Goal: Navigation & Orientation: Find specific page/section

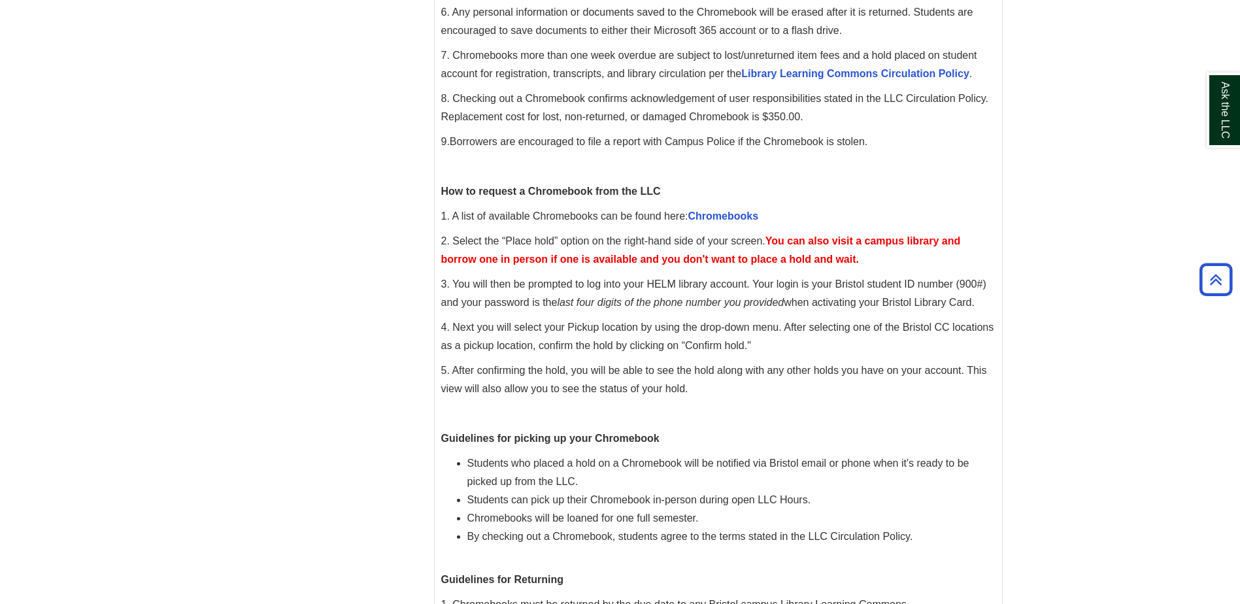
scroll to position [458, 0]
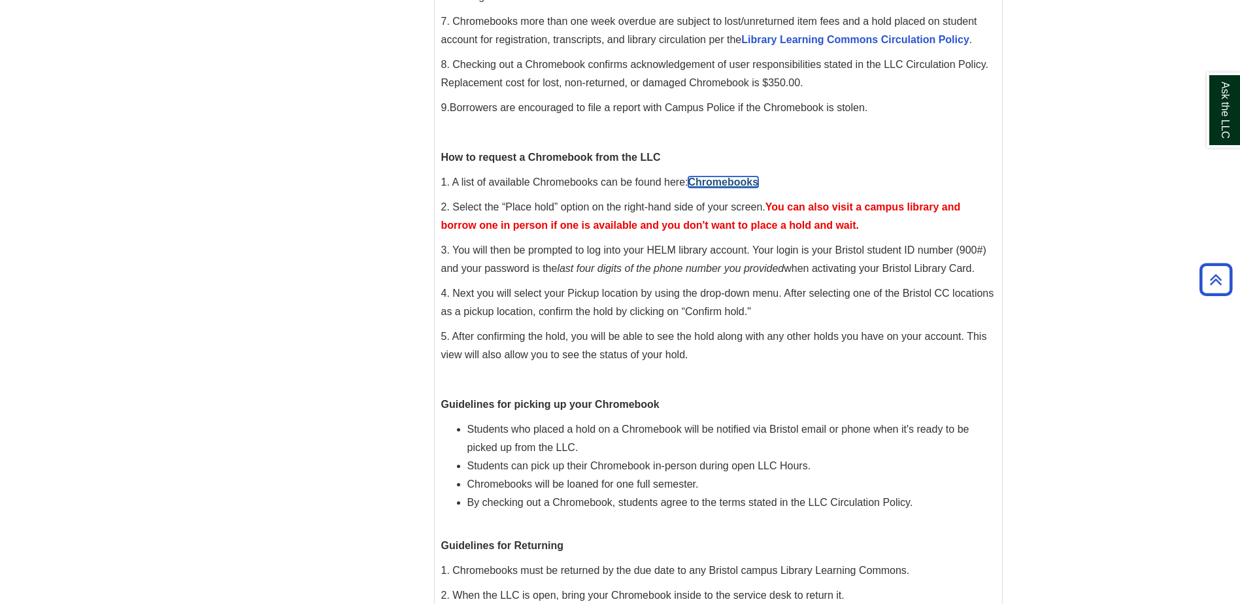
click at [707, 182] on link "Chromebooks" at bounding box center [723, 182] width 71 height 11
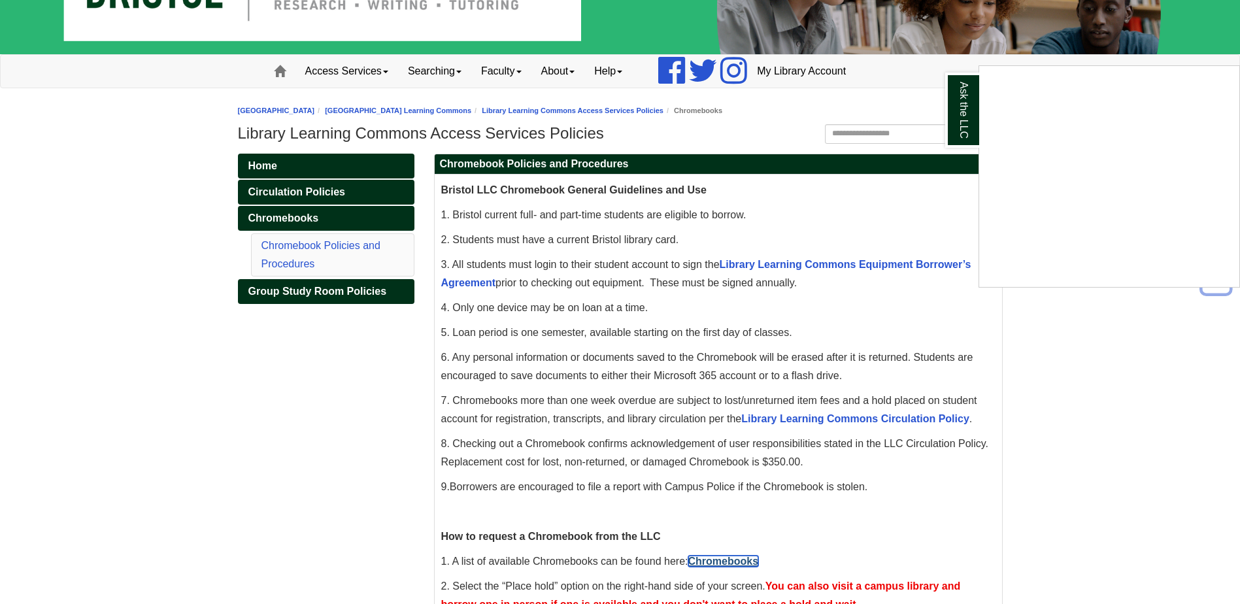
scroll to position [0, 0]
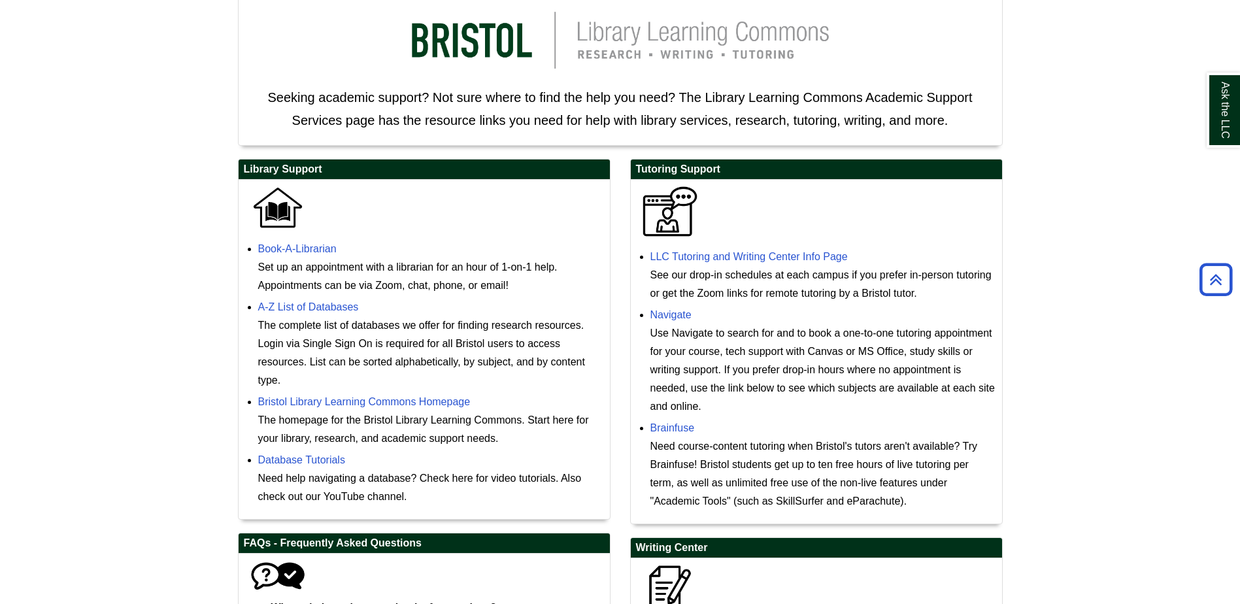
scroll to position [256, 0]
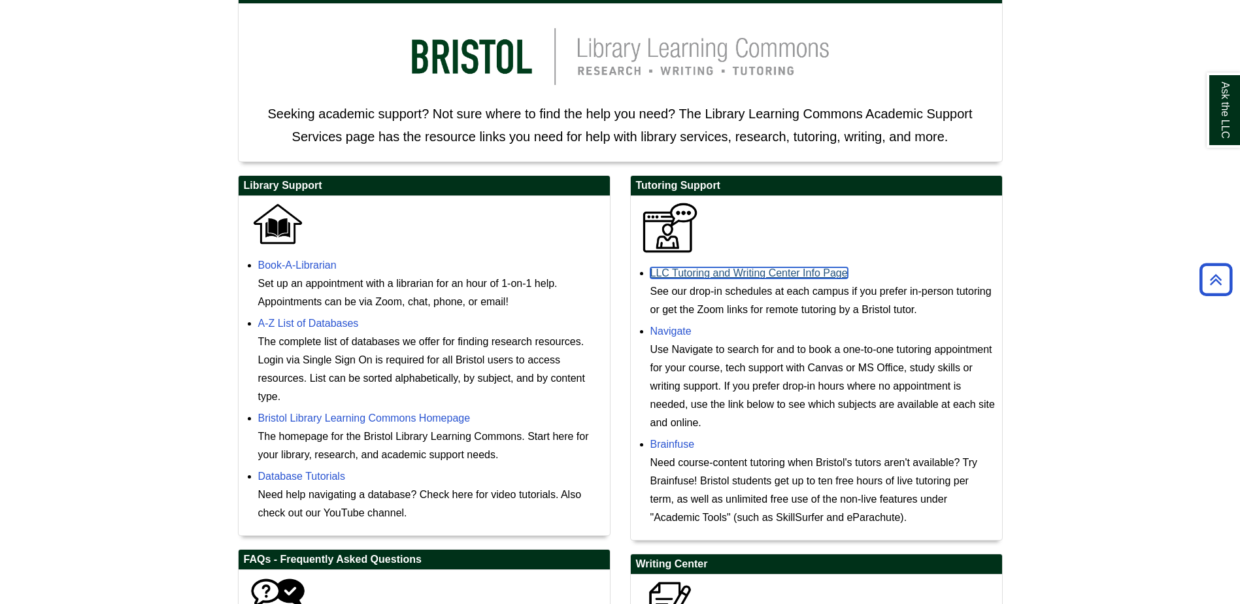
click at [675, 270] on body "Skip to Main Content Toggle navigation Home Access Services Access Services Pol…" at bounding box center [620, 314] width 1240 height 1140
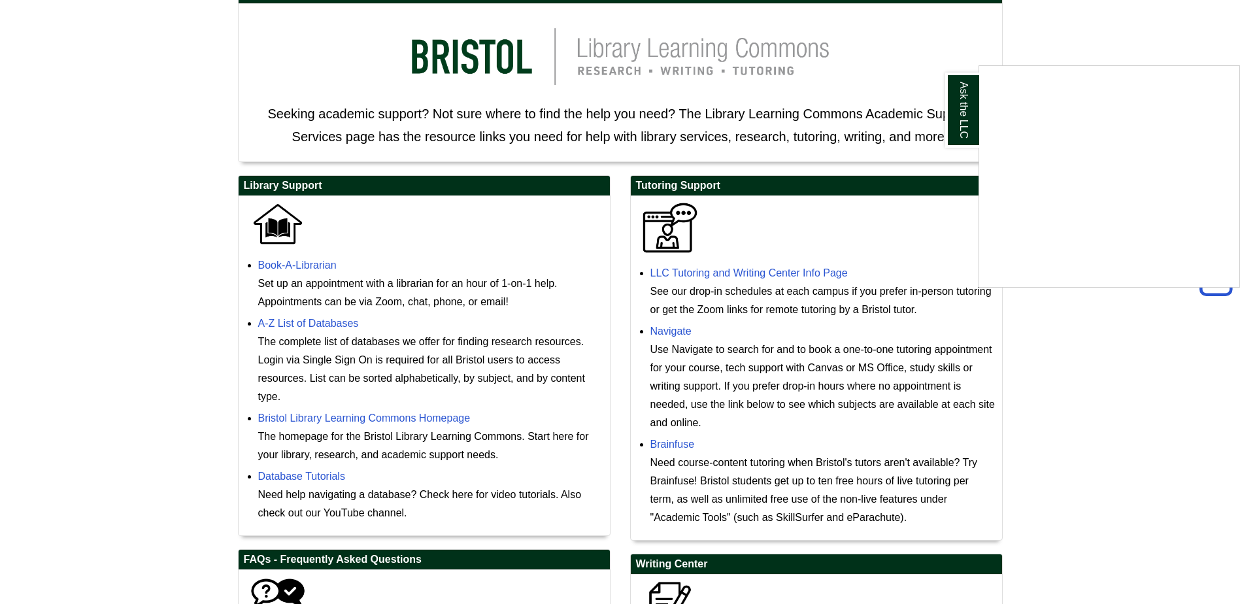
click at [743, 273] on div "Ask the LLC" at bounding box center [620, 302] width 1240 height 604
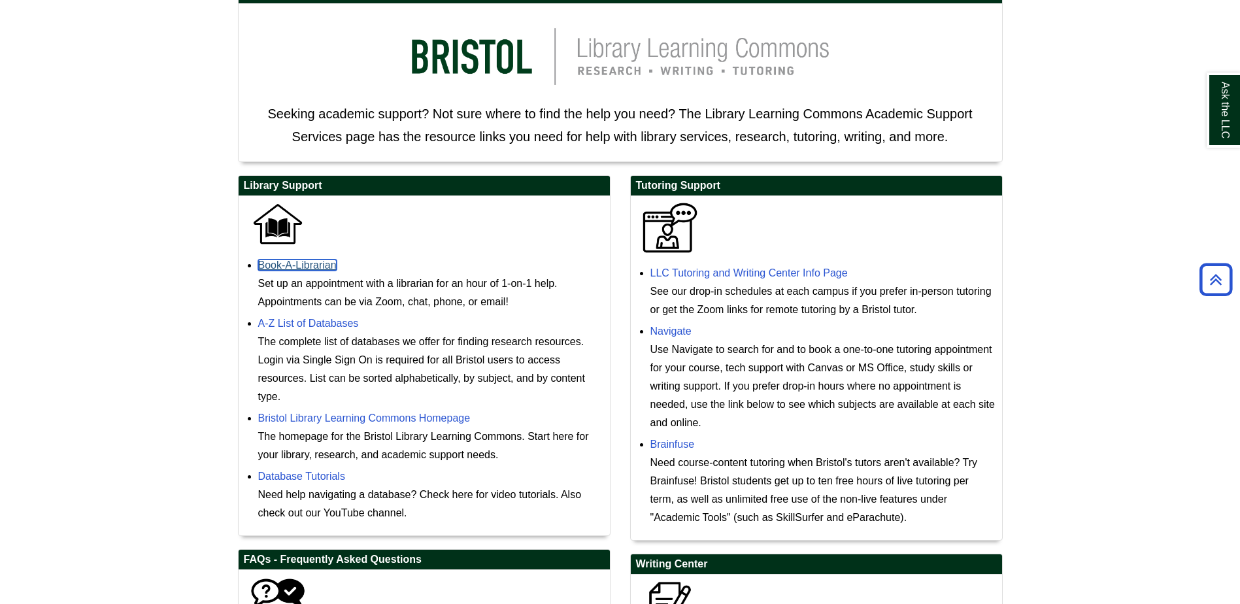
click at [288, 269] on link "Book-A-Librarian" at bounding box center [297, 265] width 78 height 11
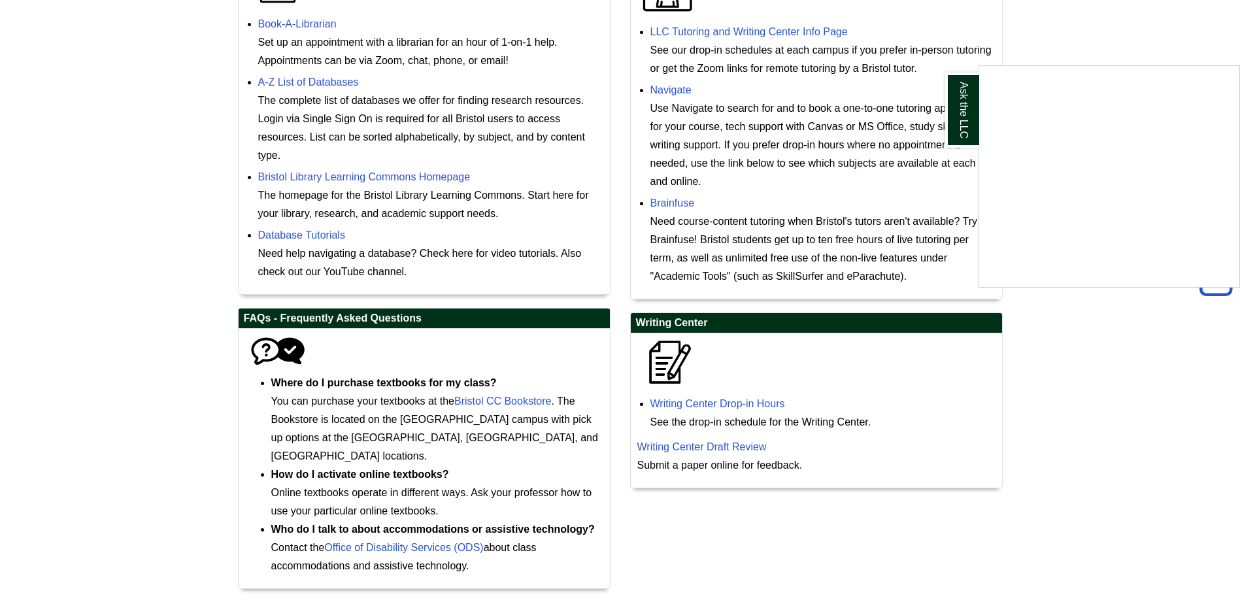
scroll to position [517, 0]
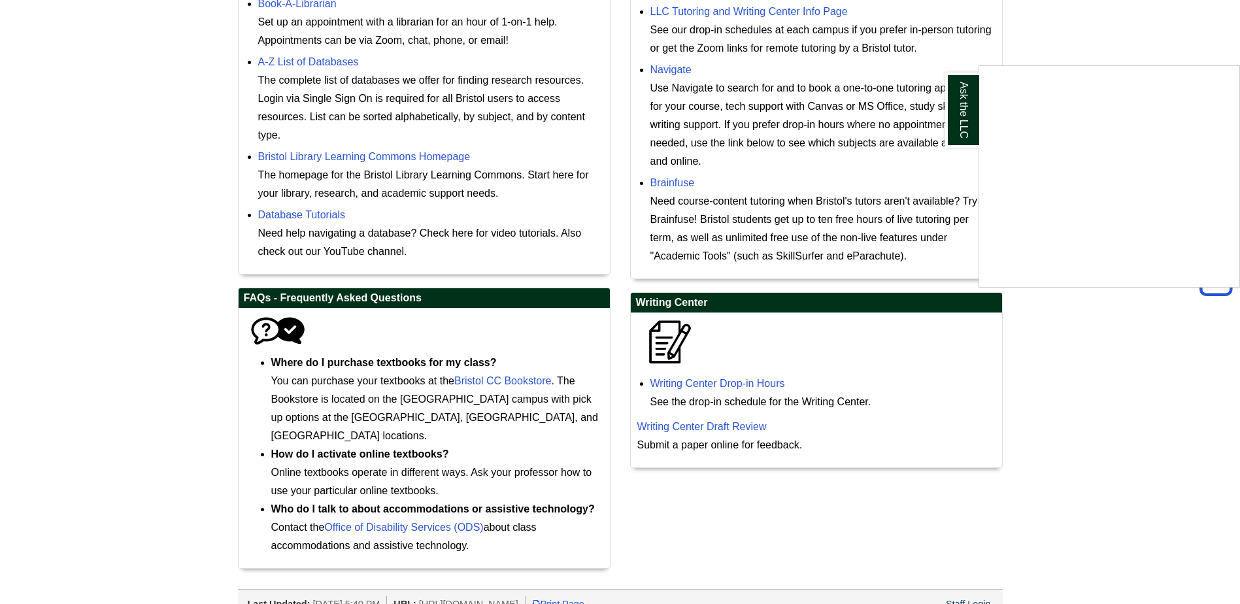
click at [496, 380] on div "Ask the LLC" at bounding box center [620, 302] width 1240 height 604
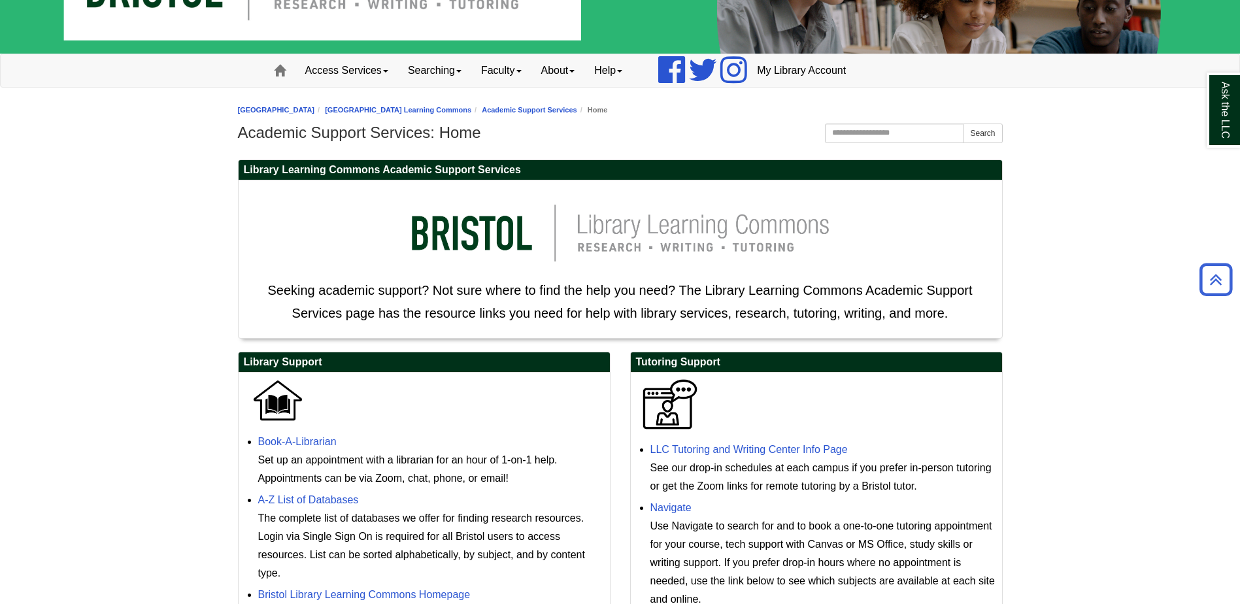
scroll to position [65, 0]
